Goal: Transaction & Acquisition: Purchase product/service

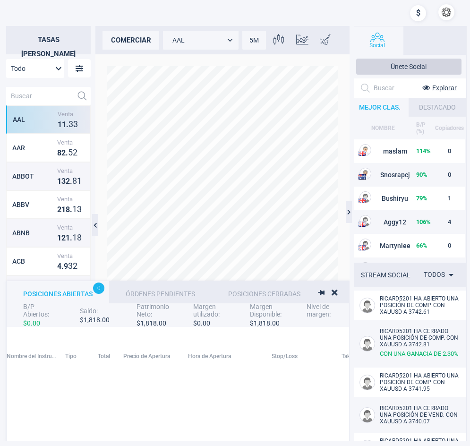
scroll to position [97, 747]
click at [34, 39] on h2 "Tasas [PERSON_NAME]" at bounding box center [48, 40] width 85 height 28
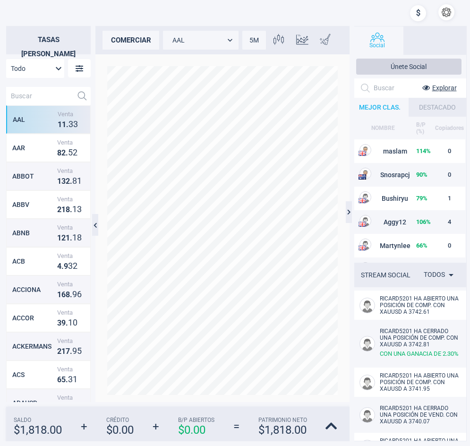
click at [25, 95] on input "text" at bounding box center [39, 96] width 67 height 18
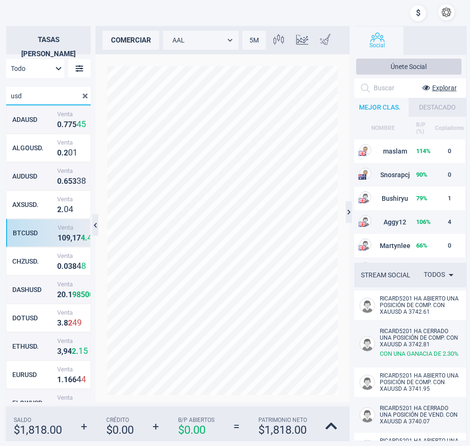
type input "usd"
click at [30, 235] on div "BTCUSD" at bounding box center [34, 233] width 43 height 8
type input "BTCUSD"
click at [139, 43] on div "comerciar" at bounding box center [130, 40] width 57 height 19
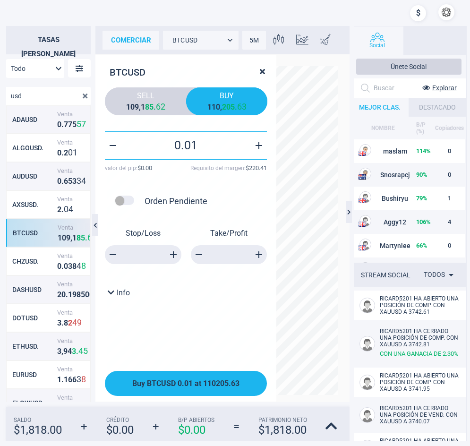
click at [208, 388] on button "Buy BTCUSD 0.01 at 110205.63" at bounding box center [186, 383] width 162 height 25
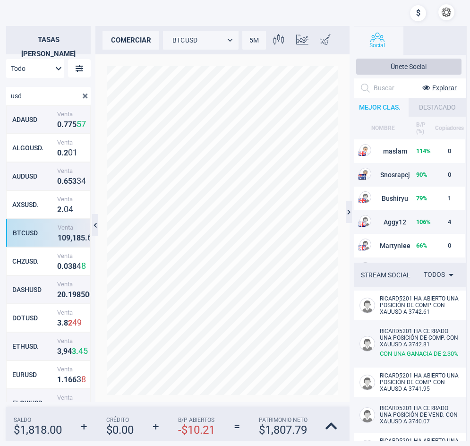
click at [124, 43] on div "comerciar" at bounding box center [130, 40] width 57 height 19
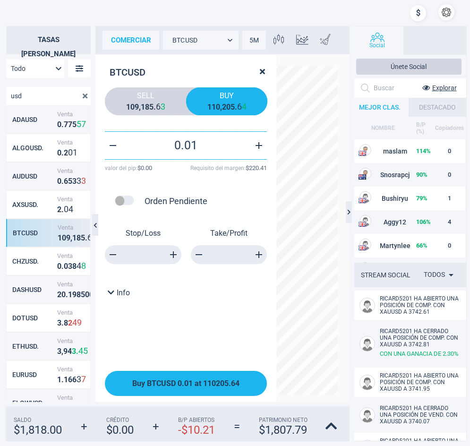
click at [175, 375] on button "Buy BTCUSD 0.01 at 110205.64" at bounding box center [186, 383] width 162 height 25
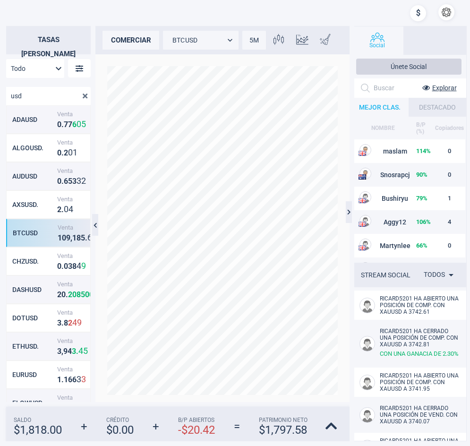
click at [137, 43] on div "comerciar" at bounding box center [130, 40] width 57 height 19
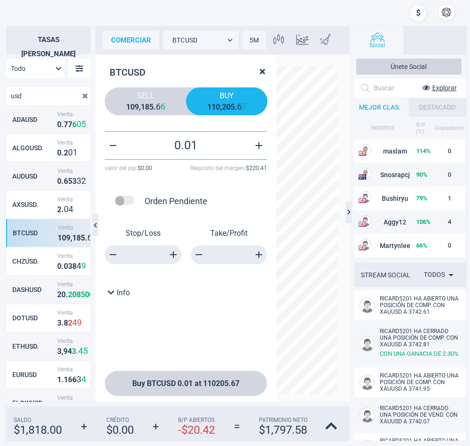
click at [163, 117] on div "BTCUSD Sell 1 0 9 , 1 8 5 . 6 6 Buy 1 1 0 , 2 0 5 . 6 7 0.01 valor del pip : $ …" at bounding box center [185, 208] width 181 height 307
click at [150, 104] on strong "5" at bounding box center [151, 106] width 4 height 9
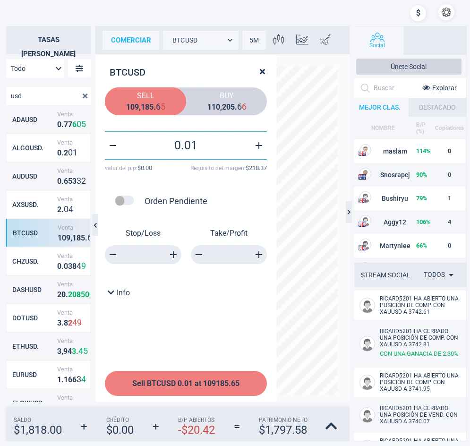
click at [168, 385] on span "Sell BTCUSD 0.01 at 109185.65" at bounding box center [185, 383] width 107 height 9
